Goal: Check status: Check status

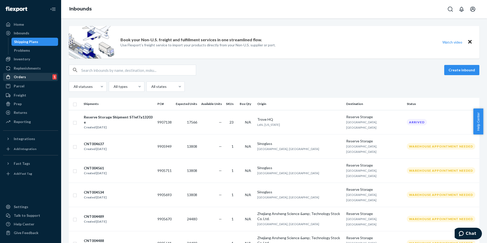
click at [19, 74] on div "Orders 1" at bounding box center [31, 76] width 54 height 7
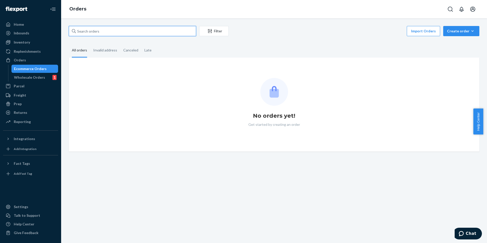
click at [124, 33] on input "text" at bounding box center [132, 31] width 127 height 10
paste input "STI875570"
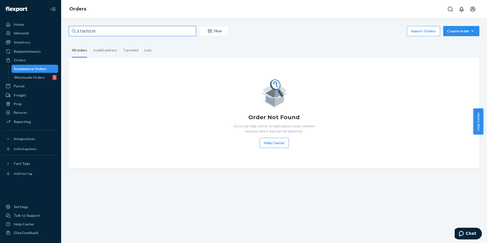
drag, startPoint x: 105, startPoint y: 33, endPoint x: 62, endPoint y: 34, distance: 43.6
click at [62, 34] on div "STI875570 Filter Import Orders Create order Ecommerce order Removal order All o…" at bounding box center [274, 130] width 426 height 225
paste input "9907138"
click at [125, 32] on input "9907138" at bounding box center [132, 31] width 127 height 10
type input "9907138"
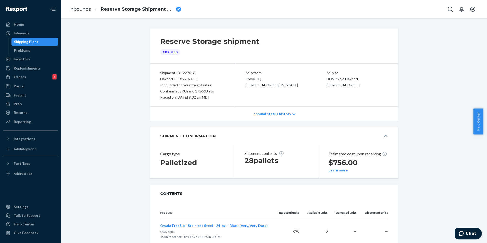
click at [186, 74] on div "Shipment ID 1227016" at bounding box center [192, 73] width 65 height 6
click at [286, 116] on p "Inbound status history" at bounding box center [271, 113] width 39 height 5
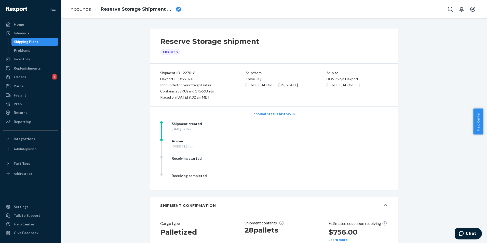
click at [286, 116] on p "Inbound status history" at bounding box center [271, 113] width 39 height 5
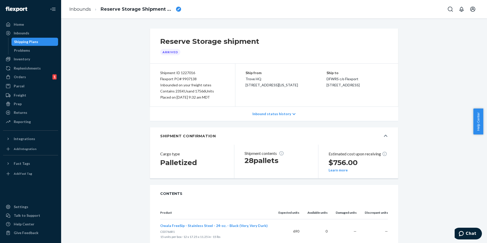
click at [185, 79] on div "Flexport PO# 9907138" at bounding box center [192, 79] width 65 height 6
drag, startPoint x: 185, startPoint y: 79, endPoint x: 195, endPoint y: 78, distance: 10.3
click at [195, 78] on div "Flexport PO# 9907138" at bounding box center [192, 79] width 65 height 6
drag, startPoint x: 195, startPoint y: 78, endPoint x: 158, endPoint y: 79, distance: 37.0
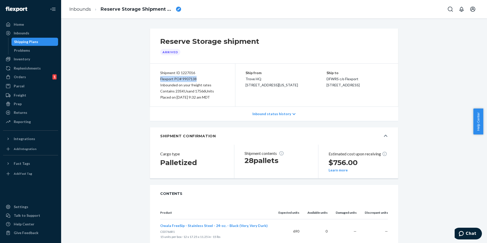
click at [160, 79] on div "Flexport PO# 9907138" at bounding box center [192, 79] width 65 height 6
copy div "Flexport PO# 9907138"
